Goal: Entertainment & Leisure: Consume media (video, audio)

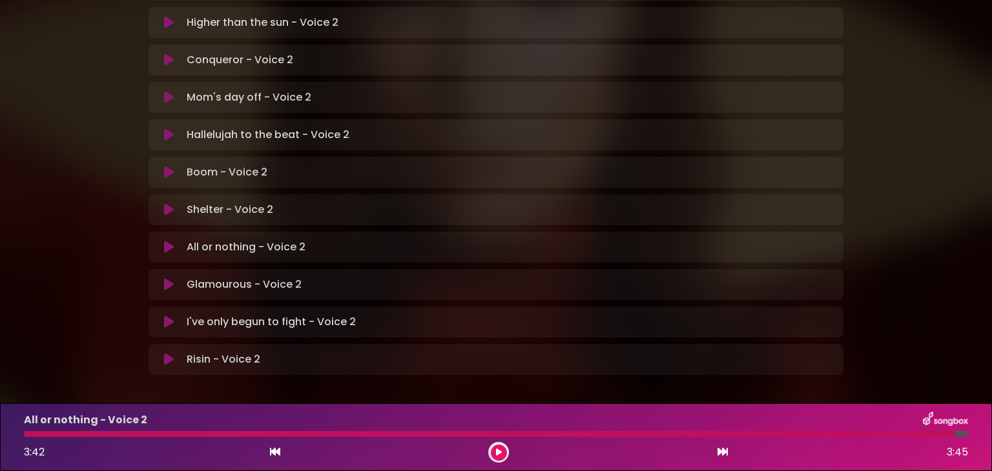
scroll to position [367, 0]
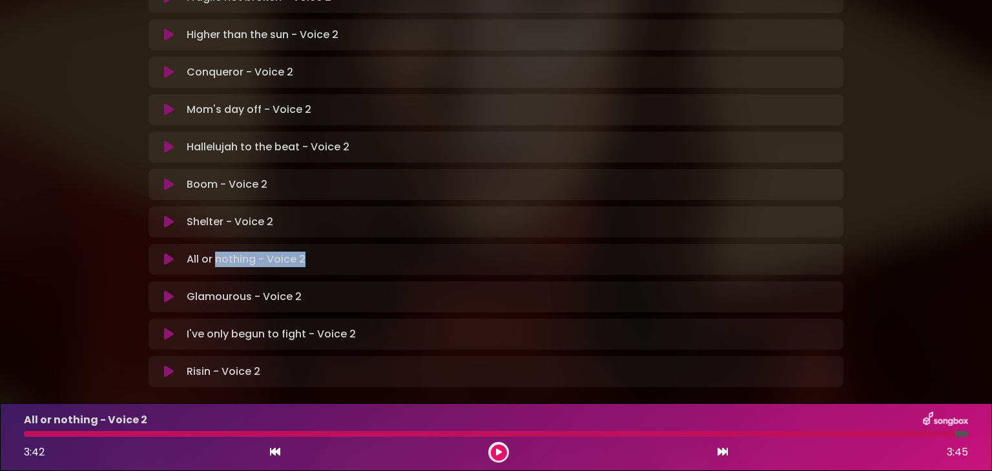
drag, startPoint x: 0, startPoint y: 0, endPoint x: 215, endPoint y: 217, distance: 305.5
click at [215, 252] on div "All or nothing - Voice 2 Loading Track..." at bounding box center [508, 259] width 654 height 15
click at [27, 437] on div at bounding box center [489, 434] width 931 height 6
click at [494, 453] on button at bounding box center [499, 453] width 16 height 16
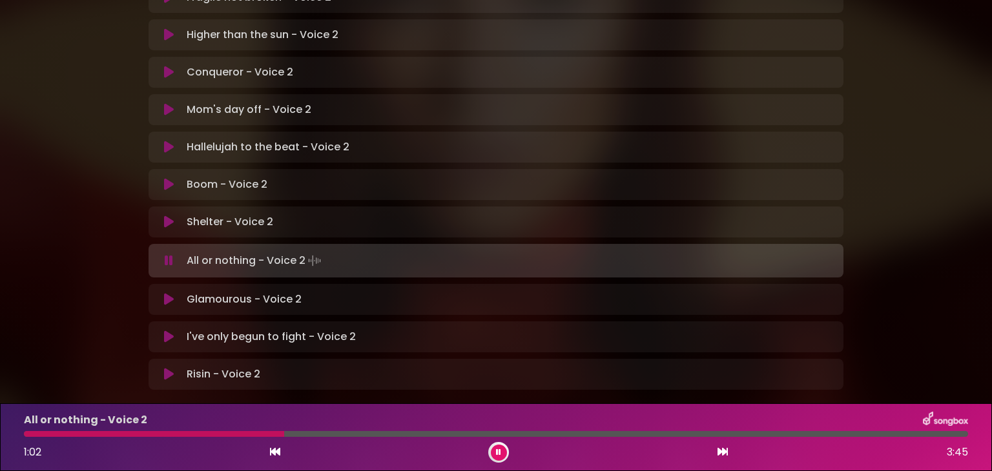
click at [497, 451] on icon at bounding box center [498, 453] width 5 height 8
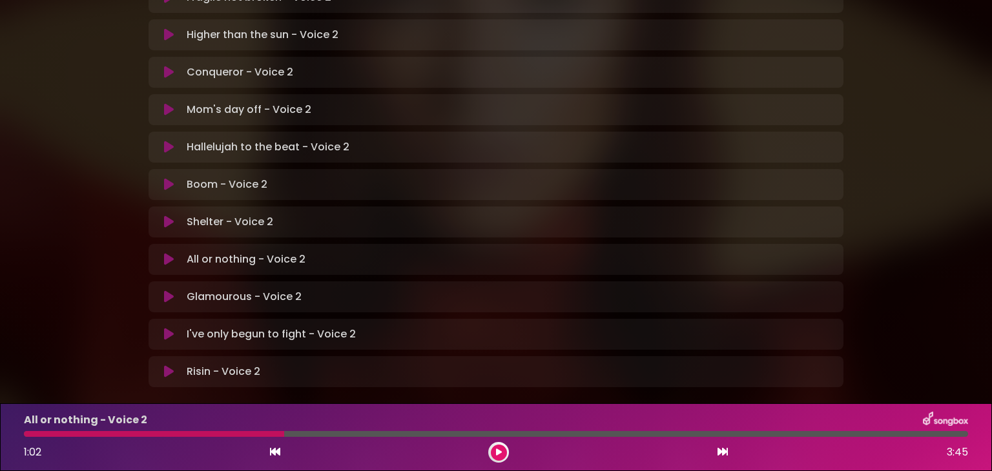
click at [497, 451] on icon at bounding box center [499, 453] width 6 height 8
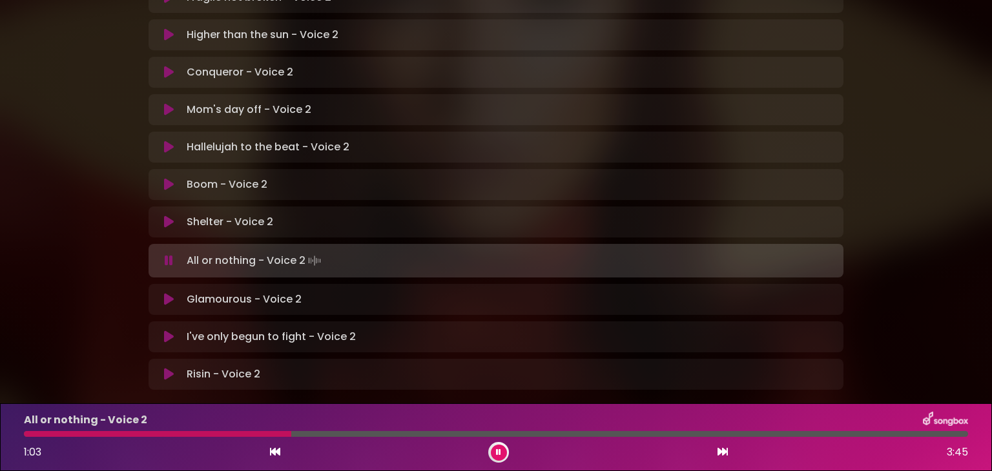
click at [23, 433] on div at bounding box center [496, 434] width 960 height 6
click at [30, 439] on div "All or nothing - Voice 2 1:04 3:45" at bounding box center [496, 437] width 960 height 51
drag, startPoint x: 30, startPoint y: 439, endPoint x: 500, endPoint y: 452, distance: 470.3
click at [500, 452] on icon at bounding box center [498, 453] width 5 height 8
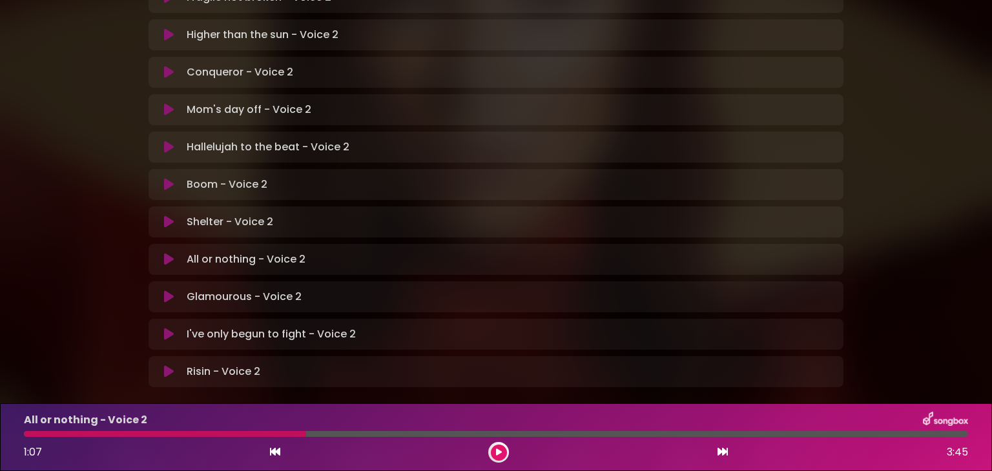
click at [168, 366] on icon at bounding box center [169, 372] width 10 height 13
click at [28, 435] on div at bounding box center [496, 434] width 944 height 6
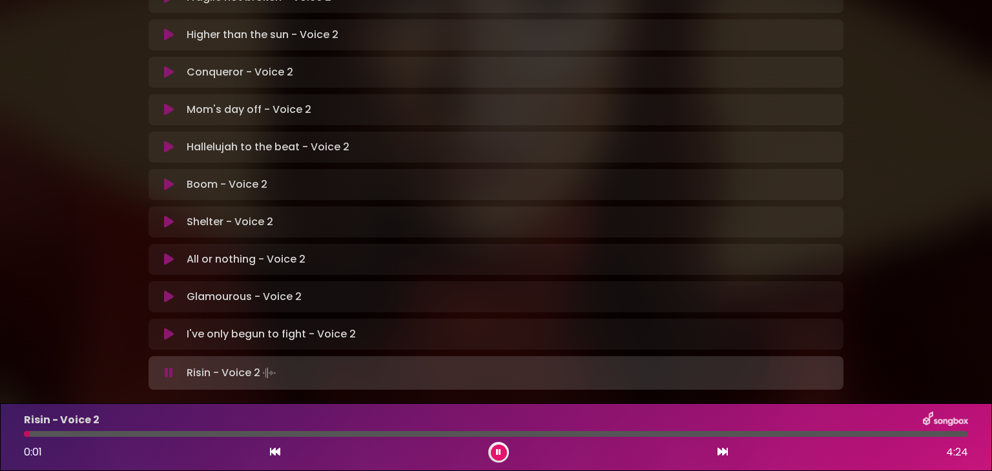
click at [28, 435] on div at bounding box center [27, 434] width 6 height 6
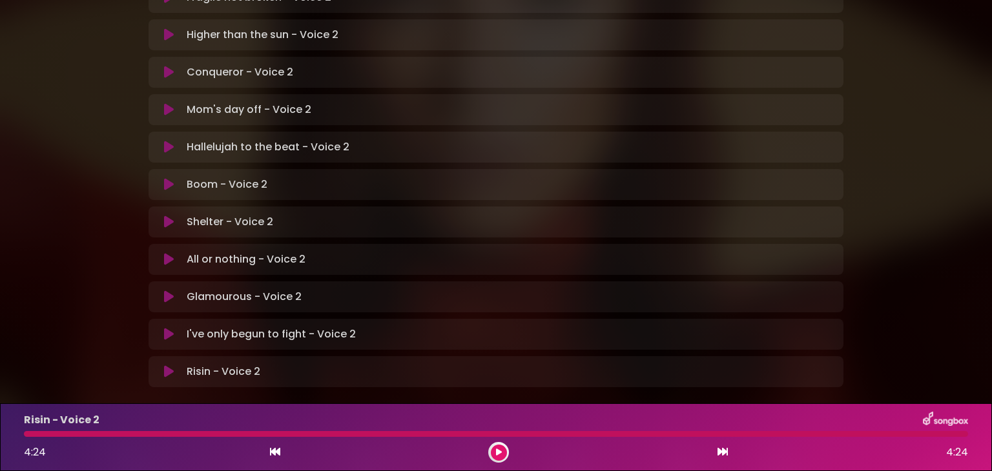
click at [498, 452] on icon at bounding box center [498, 453] width 8 height 10
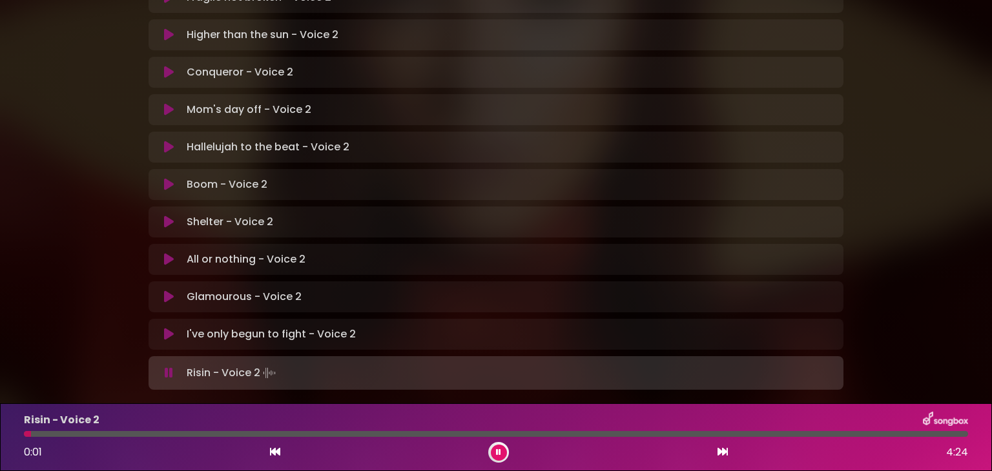
click at [168, 328] on icon at bounding box center [169, 334] width 10 height 13
click at [501, 443] on div at bounding box center [498, 452] width 21 height 21
click at [500, 451] on icon at bounding box center [498, 453] width 6 height 8
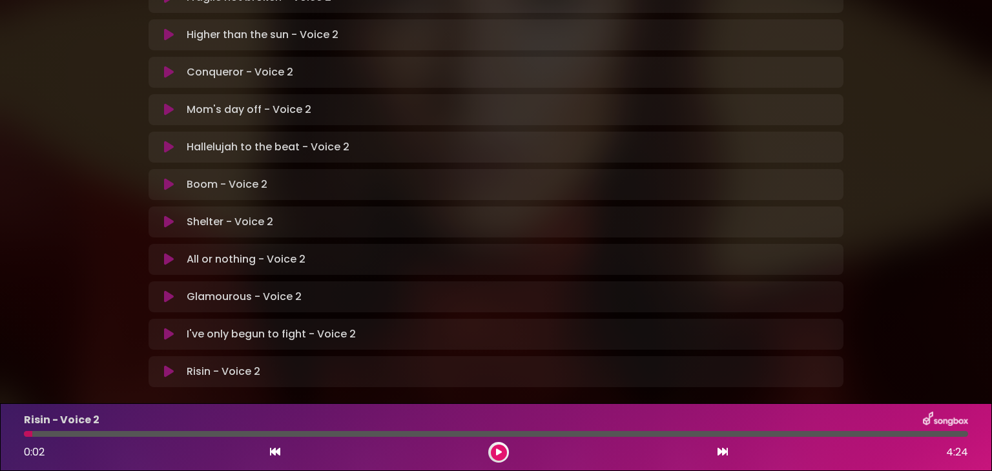
click at [167, 291] on icon at bounding box center [169, 297] width 10 height 13
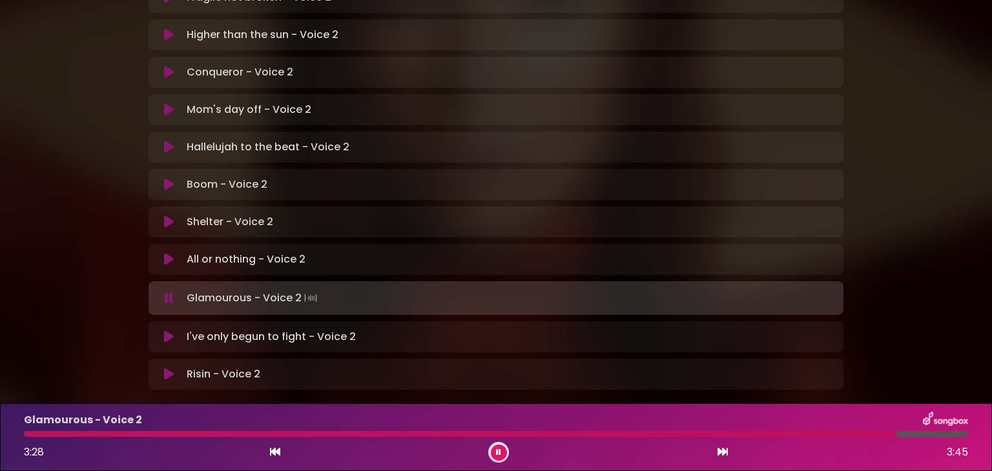
click at [495, 451] on button at bounding box center [499, 453] width 16 height 16
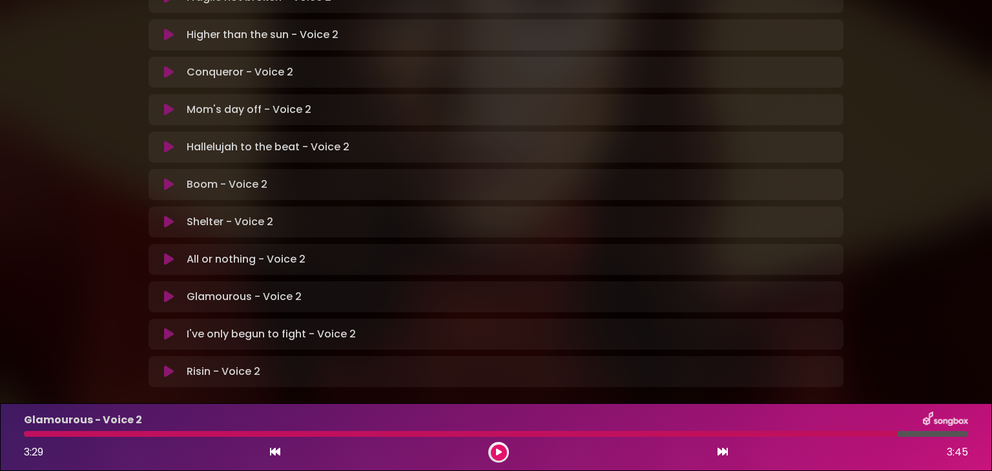
click at [27, 436] on div at bounding box center [461, 434] width 874 height 6
click at [496, 452] on icon at bounding box center [498, 453] width 6 height 8
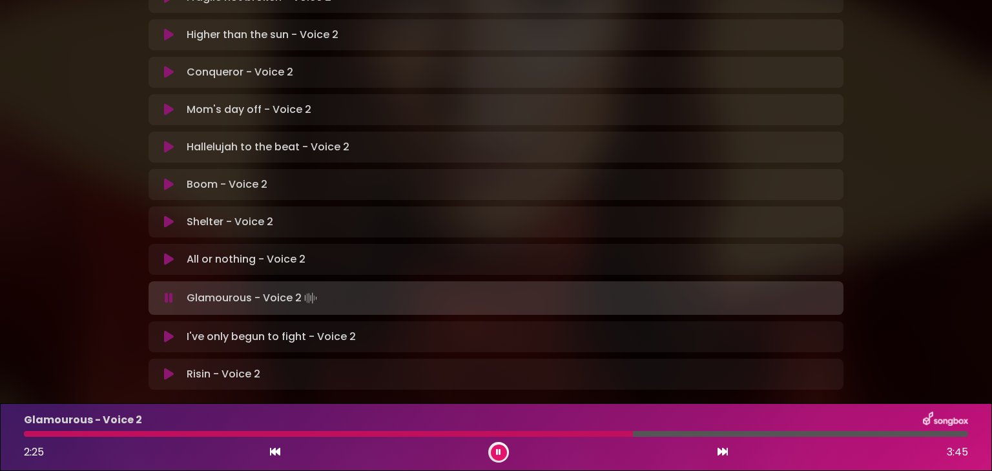
click at [27, 437] on div at bounding box center [328, 434] width 609 height 6
click at [27, 437] on div at bounding box center [488, 434] width 929 height 6
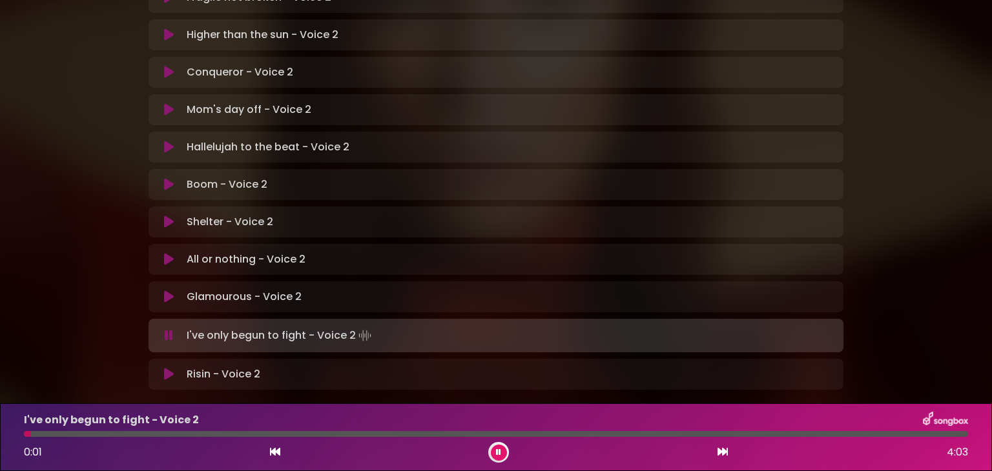
click at [494, 450] on button at bounding box center [499, 453] width 16 height 16
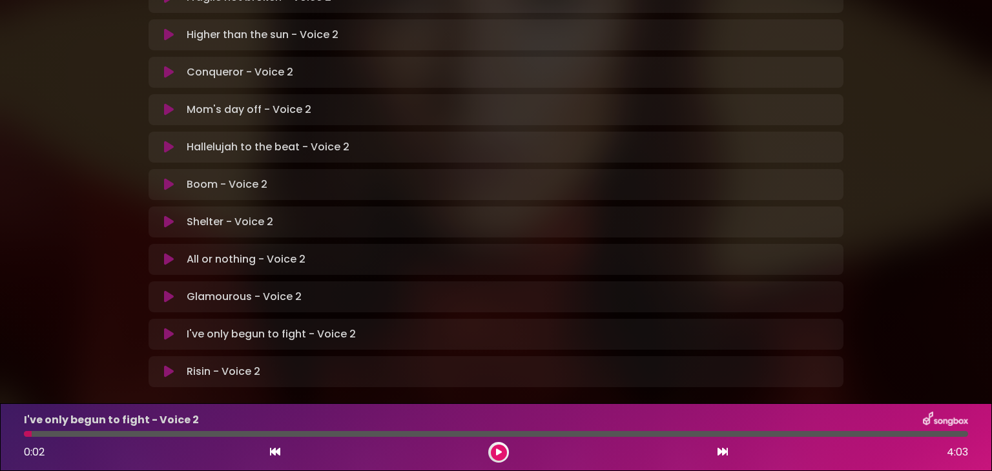
click at [168, 253] on icon at bounding box center [169, 259] width 10 height 13
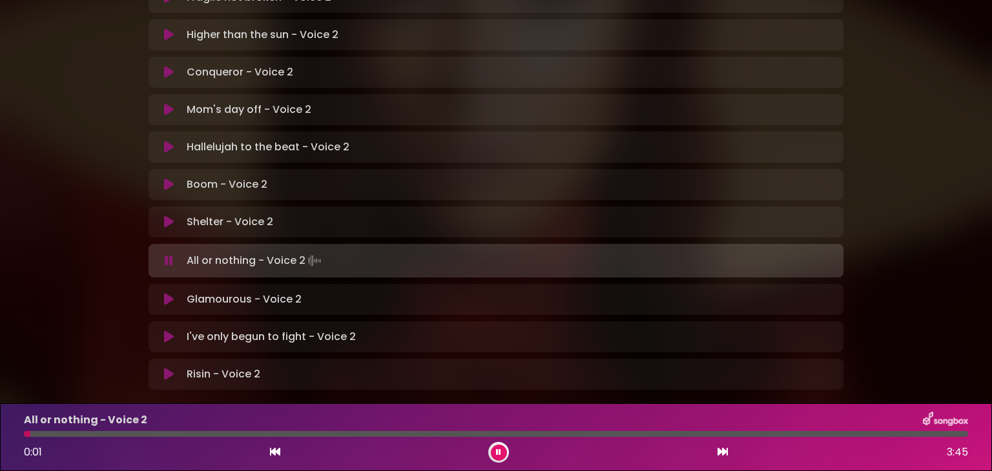
click at [160, 244] on div "All or nothing - Voice 2 Loading Track..." at bounding box center [496, 261] width 695 height 34
click at [497, 447] on button at bounding box center [499, 453] width 16 height 16
